Goal: Navigation & Orientation: Find specific page/section

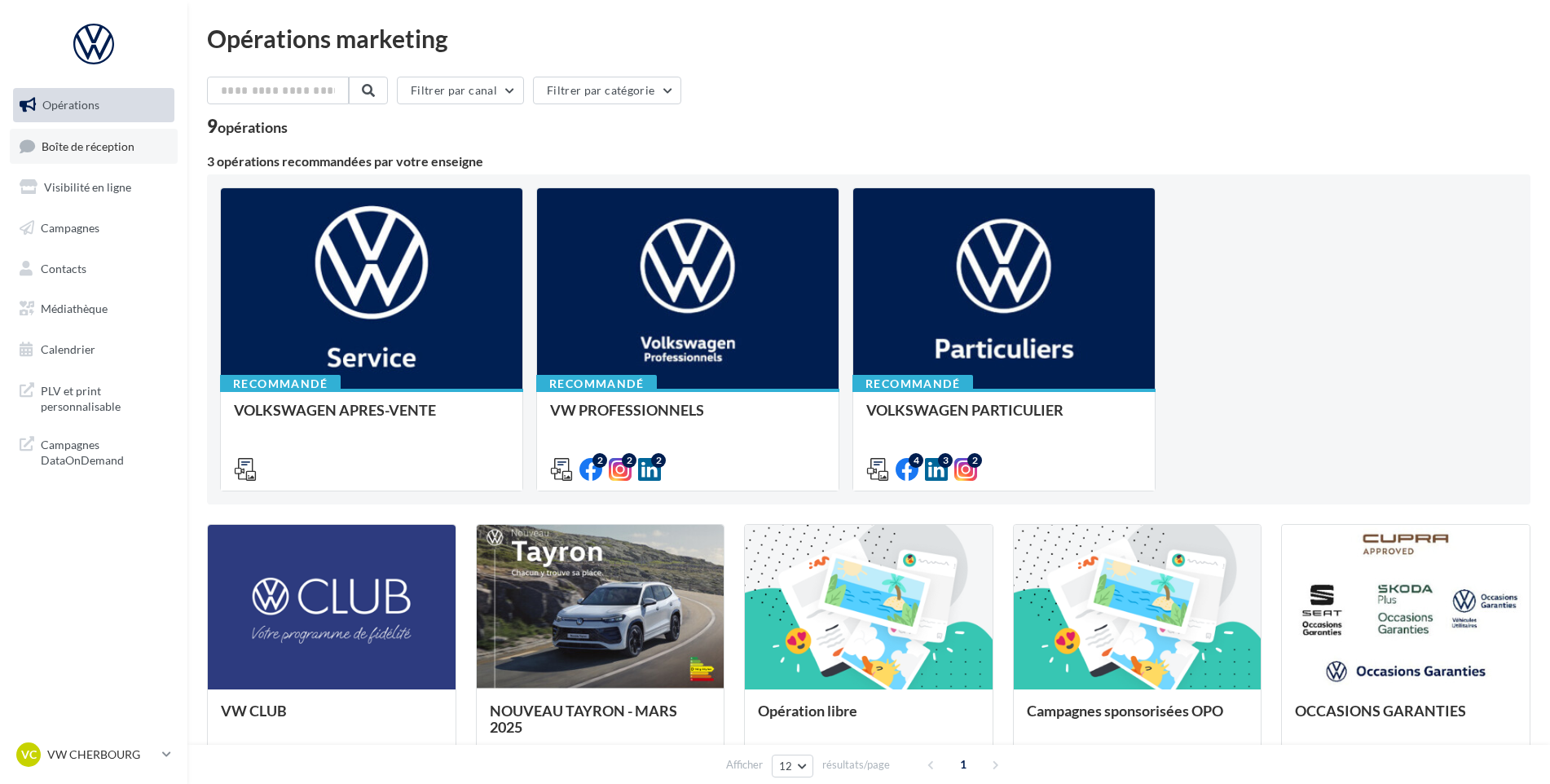
click at [123, 148] on span "Boîte de réception" at bounding box center [88, 145] width 93 height 14
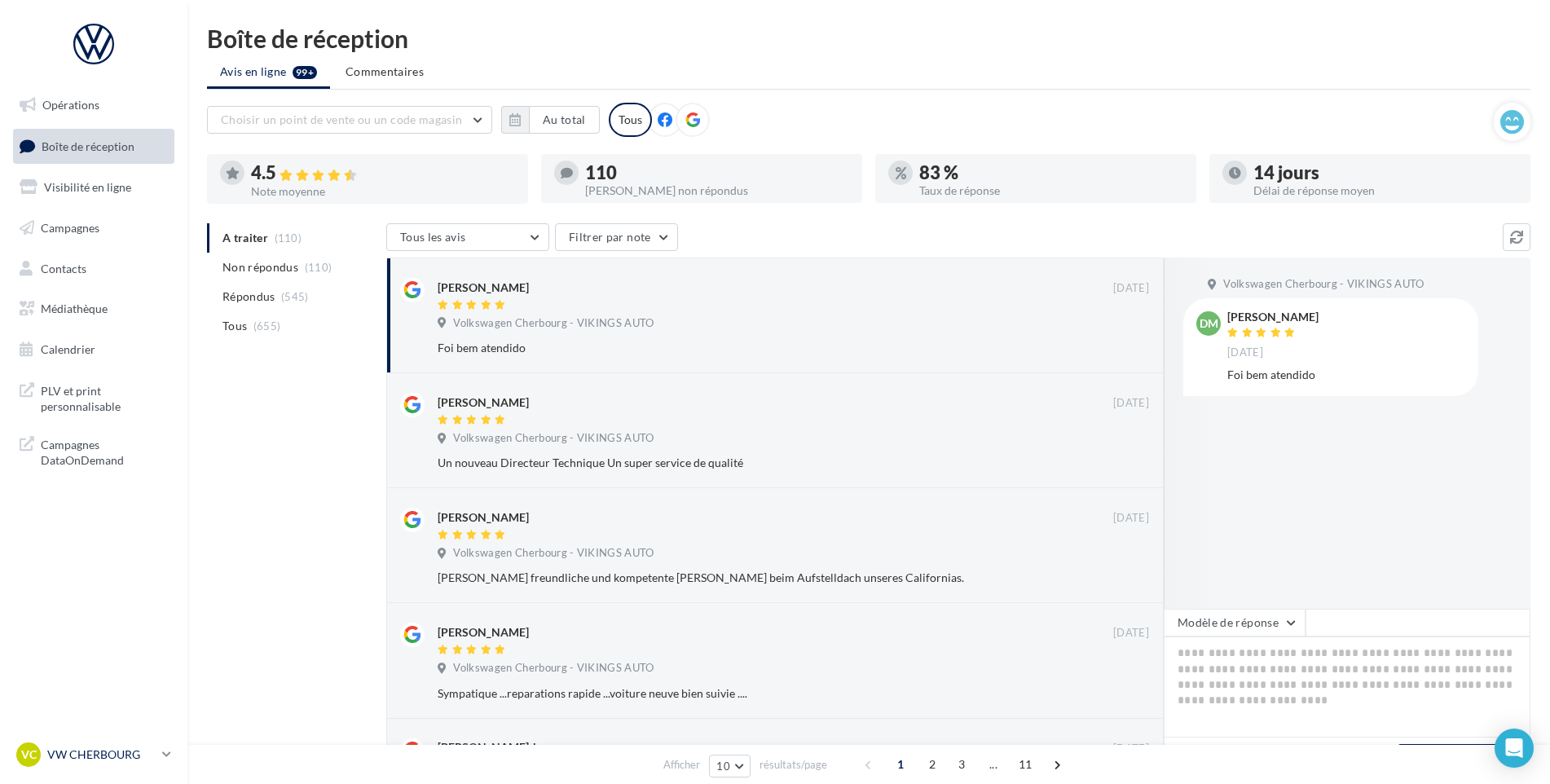
click at [144, 752] on p "VW CHERBOURG" at bounding box center [101, 754] width 109 height 16
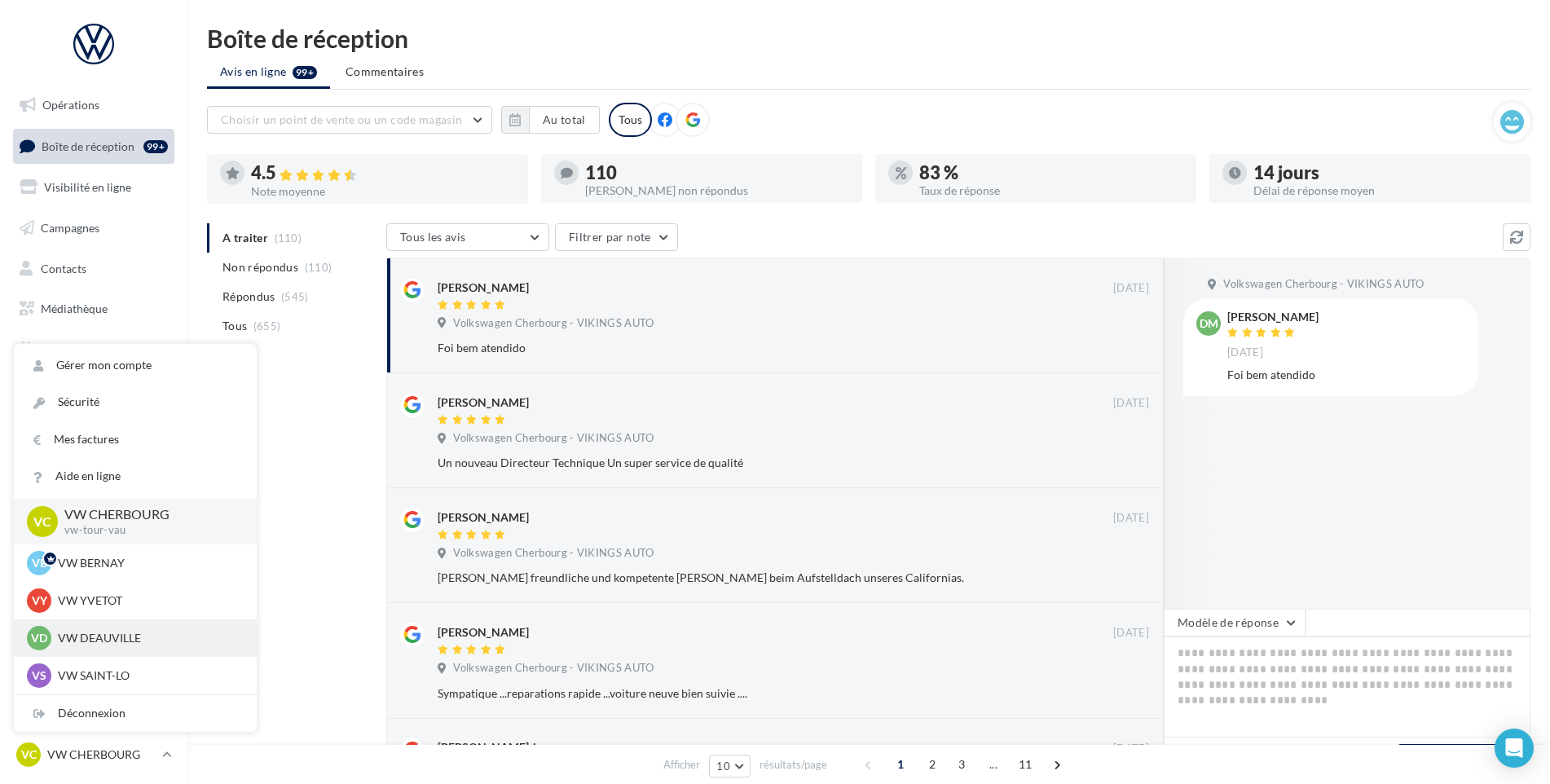
click at [137, 635] on p "VW DEAUVILLE" at bounding box center [147, 638] width 179 height 16
